Goal: Task Accomplishment & Management: Manage account settings

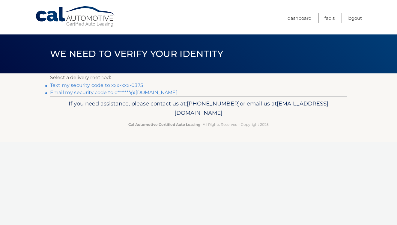
click at [57, 85] on link "Text my security code to xxx-xxx-0375" at bounding box center [96, 85] width 93 height 6
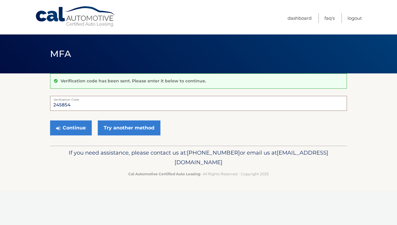
type input "245854"
click at [71, 128] on button "Continue" at bounding box center [71, 127] width 42 height 15
click at [81, 129] on button "Continue" at bounding box center [71, 127] width 42 height 15
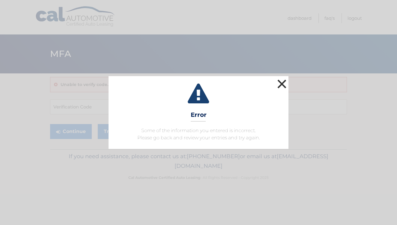
click at [285, 82] on button "×" at bounding box center [282, 84] width 12 height 12
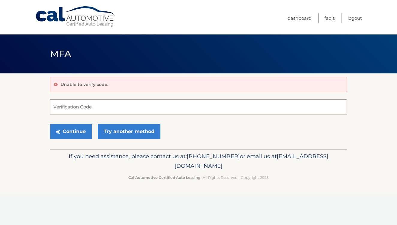
click at [83, 109] on input "Verification Code" at bounding box center [198, 106] width 297 height 15
click at [200, 104] on input "Verification Code" at bounding box center [198, 106] width 297 height 15
paste input "245854"
type input "245854"
click at [31, 102] on section "Unable to verify code. 245854 Verification Code Continue Try another method" at bounding box center [198, 111] width 397 height 76
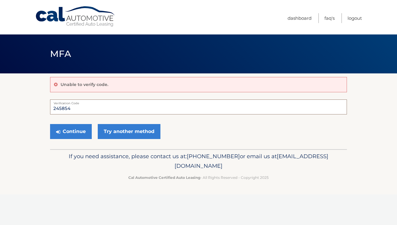
click at [58, 108] on input "245854" at bounding box center [198, 106] width 297 height 15
click at [64, 129] on button "Continue" at bounding box center [71, 131] width 42 height 15
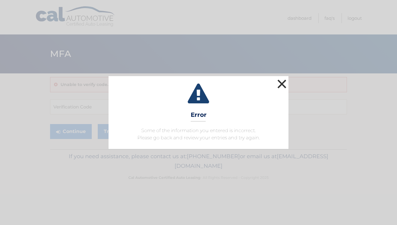
click at [283, 86] on button "×" at bounding box center [282, 84] width 12 height 12
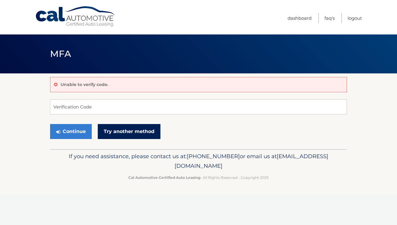
click at [122, 128] on link "Try another method" at bounding box center [129, 131] width 63 height 15
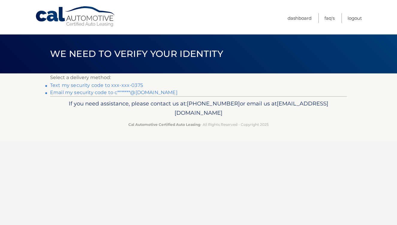
click at [106, 85] on link "Text my security code to xxx-xxx-0375" at bounding box center [96, 85] width 93 height 6
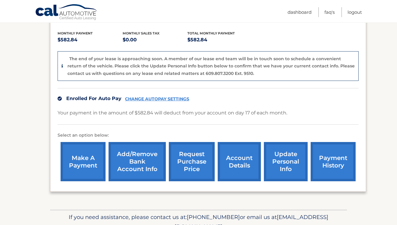
scroll to position [123, 0]
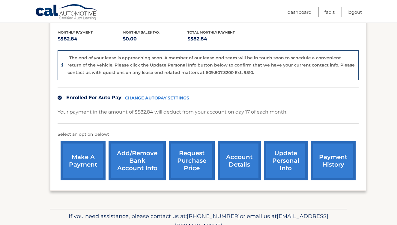
click at [234, 160] on link "account details" at bounding box center [239, 160] width 43 height 39
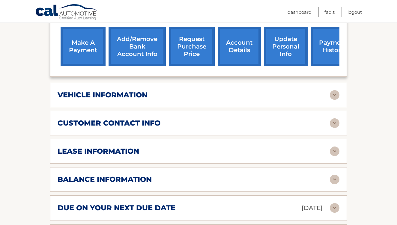
scroll to position [218, 0]
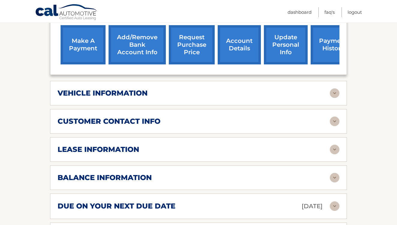
click at [333, 88] on img at bounding box center [335, 93] width 10 height 10
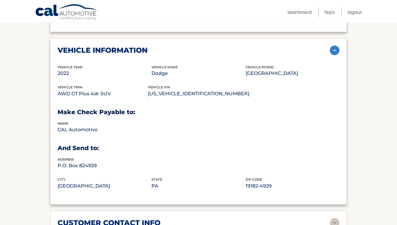
scroll to position [263, 0]
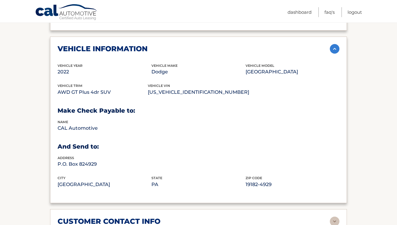
click at [335, 44] on img at bounding box center [335, 49] width 10 height 10
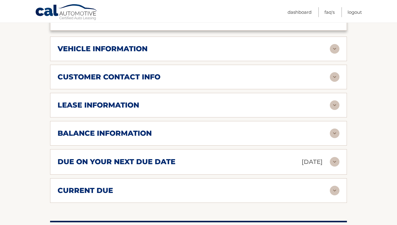
click at [334, 72] on img at bounding box center [335, 77] width 10 height 10
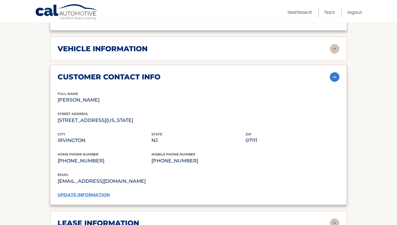
click at [76, 157] on p "(973) 507-6968" at bounding box center [105, 161] width 94 height 8
click at [84, 192] on link "update information" at bounding box center [84, 194] width 52 height 5
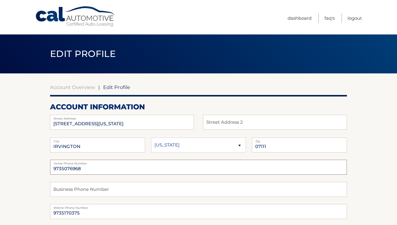
click at [87, 171] on input "9735076968" at bounding box center [198, 167] width 297 height 15
type input "9735170375"
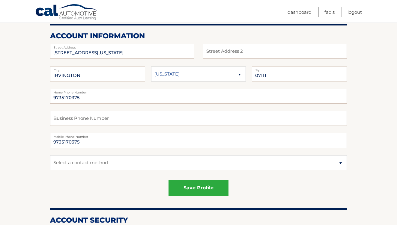
scroll to position [77, 0]
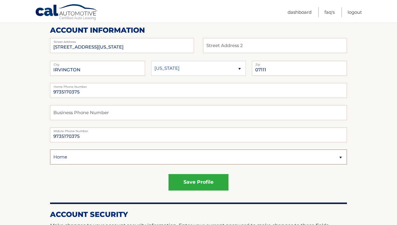
select select "1"
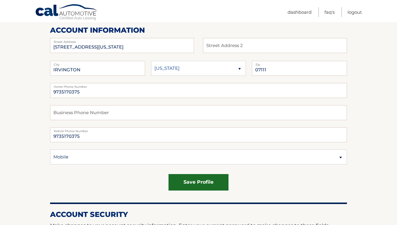
click at [195, 179] on button "save profile" at bounding box center [198, 182] width 60 height 16
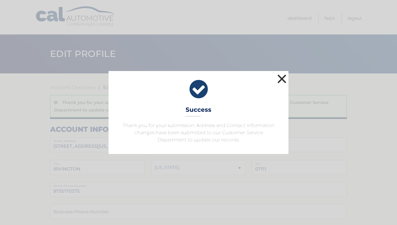
click at [279, 81] on button "×" at bounding box center [282, 79] width 12 height 12
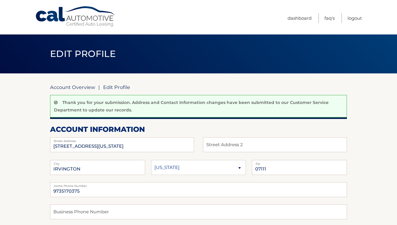
click at [84, 90] on link "Account Overview" at bounding box center [72, 87] width 45 height 6
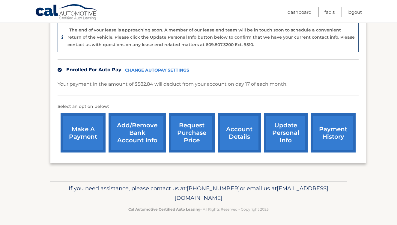
scroll to position [151, 0]
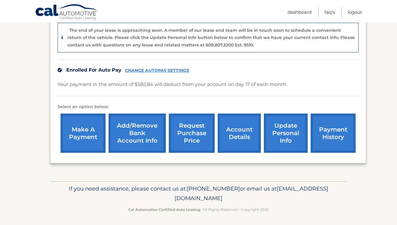
click at [238, 129] on link "account details" at bounding box center [239, 133] width 43 height 39
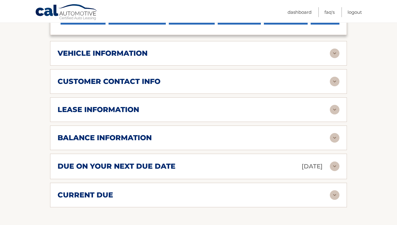
scroll to position [262, 0]
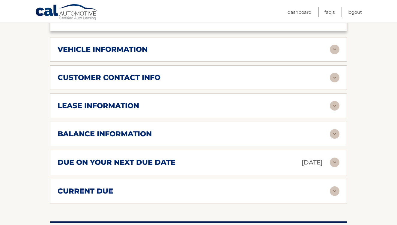
click at [336, 101] on img at bounding box center [335, 106] width 10 height 10
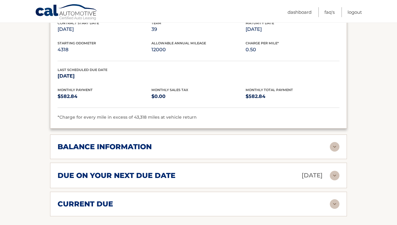
scroll to position [362, 0]
click at [336, 142] on img at bounding box center [335, 147] width 10 height 10
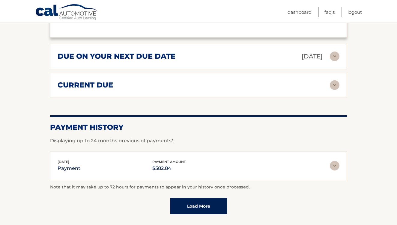
scroll to position [554, 0]
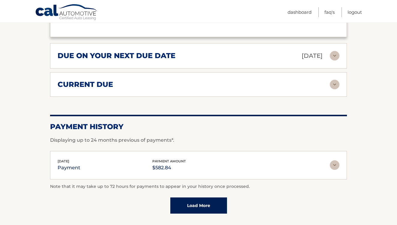
click at [335, 80] on img at bounding box center [335, 85] width 10 height 10
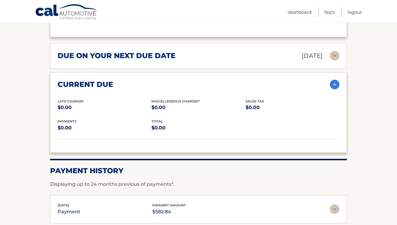
click at [335, 80] on img at bounding box center [335, 85] width 10 height 10
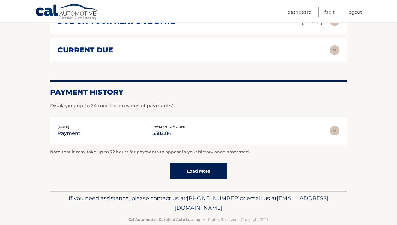
scroll to position [588, 0]
click at [206, 163] on link "Load More" at bounding box center [198, 171] width 57 height 16
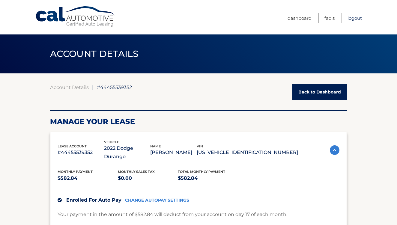
scroll to position [0, 0]
click at [307, 19] on link "Dashboard" at bounding box center [299, 18] width 24 height 10
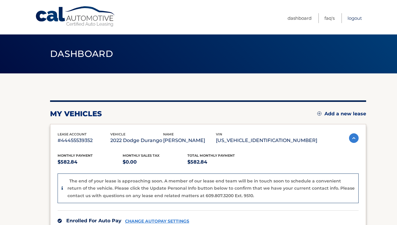
click at [358, 19] on link "Logout" at bounding box center [354, 18] width 14 height 10
